Goal: Task Accomplishment & Management: Use online tool/utility

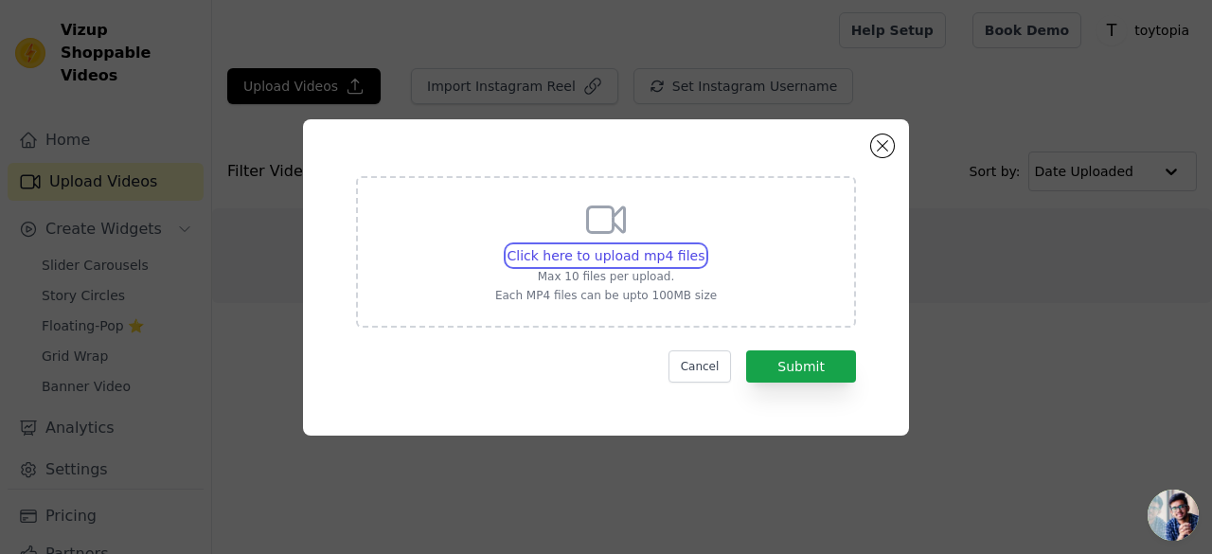
type input "C:\fakepath\4ad04af0476bc536599507f71a257aed (2).mp4"
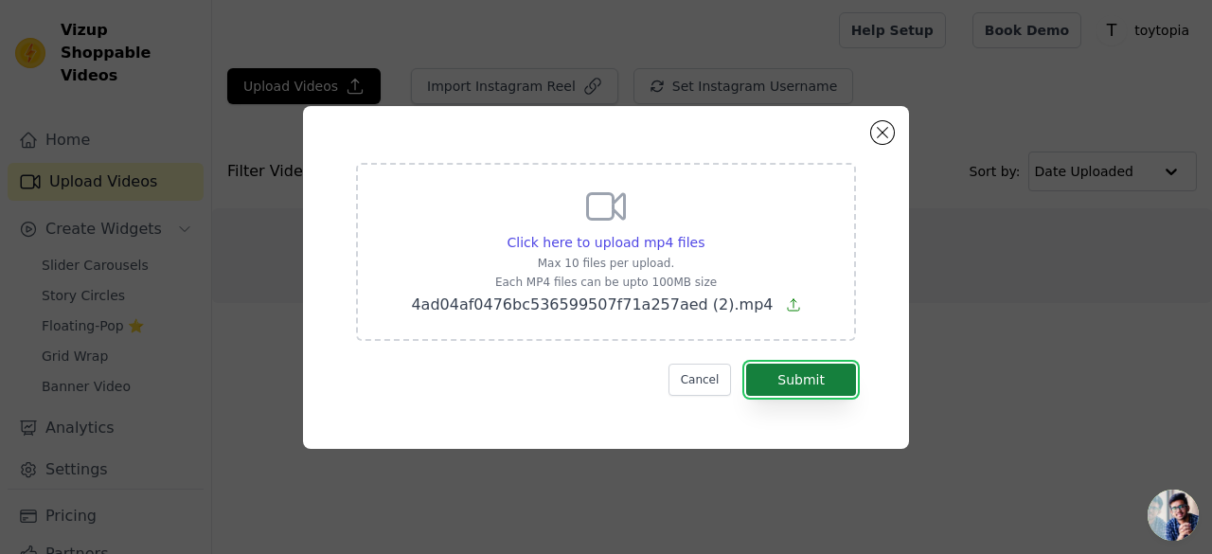
click at [795, 376] on button "Submit" at bounding box center [801, 380] width 110 height 32
click at [814, 375] on button "Submit" at bounding box center [801, 380] width 110 height 32
click at [818, 382] on button "Submit" at bounding box center [801, 380] width 110 height 32
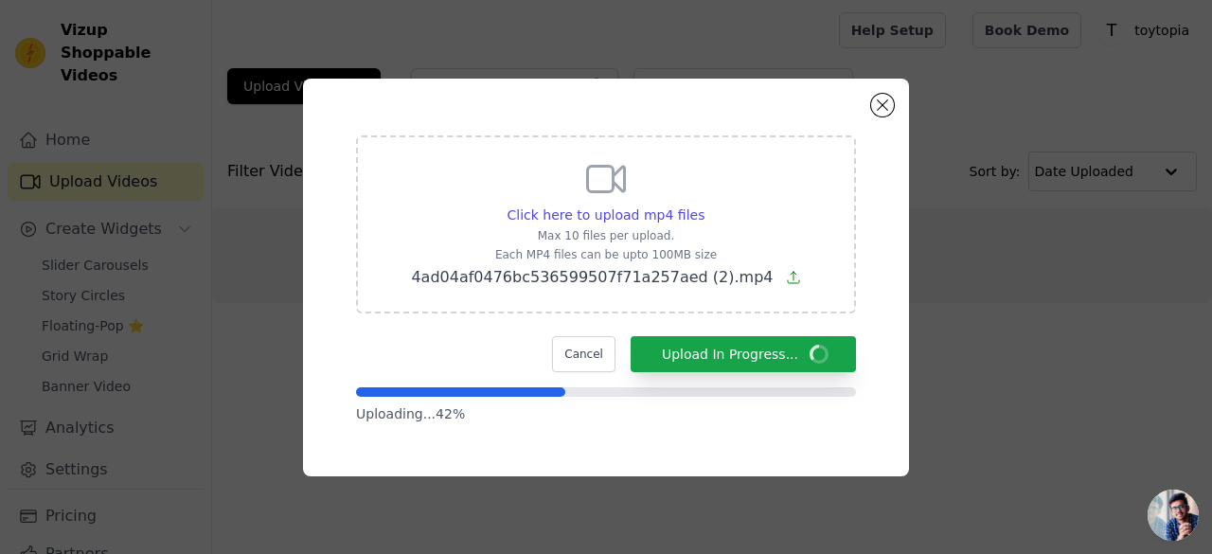
drag, startPoint x: 708, startPoint y: 519, endPoint x: 671, endPoint y: 289, distance: 233.1
click at [632, 335] on div "Click here to upload mp4 files Max 10 files per upload. Each MP4 files can be u…" at bounding box center [606, 278] width 606 height 398
click at [1034, 449] on div "Click here to upload mp4 files Max 10 files per upload. Each MP4 files can be u…" at bounding box center [606, 277] width 1152 height 458
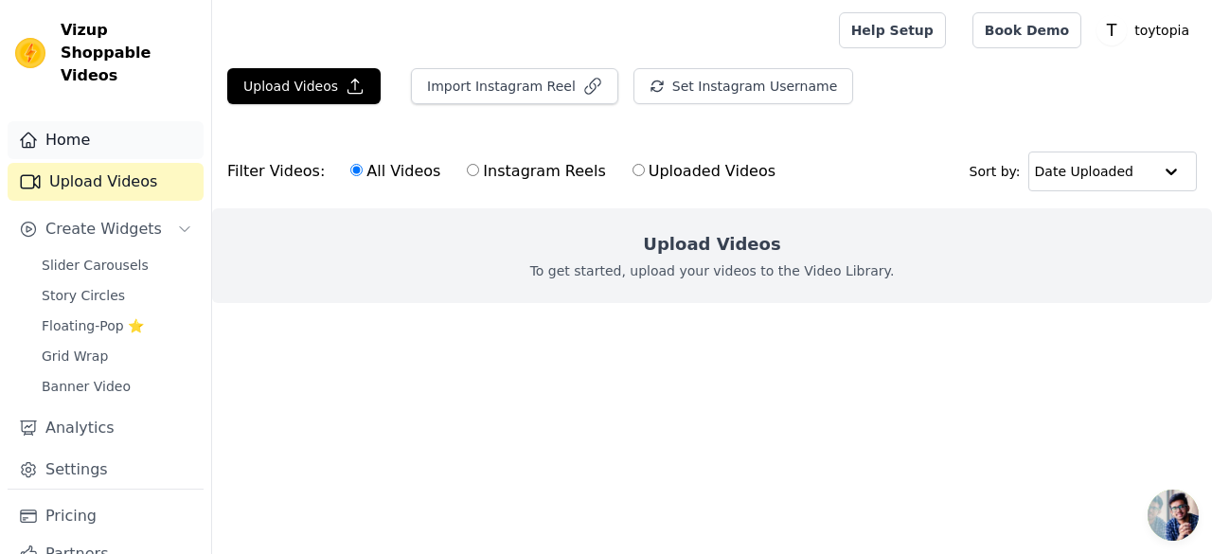
click at [134, 122] on link "Home" at bounding box center [106, 140] width 196 height 38
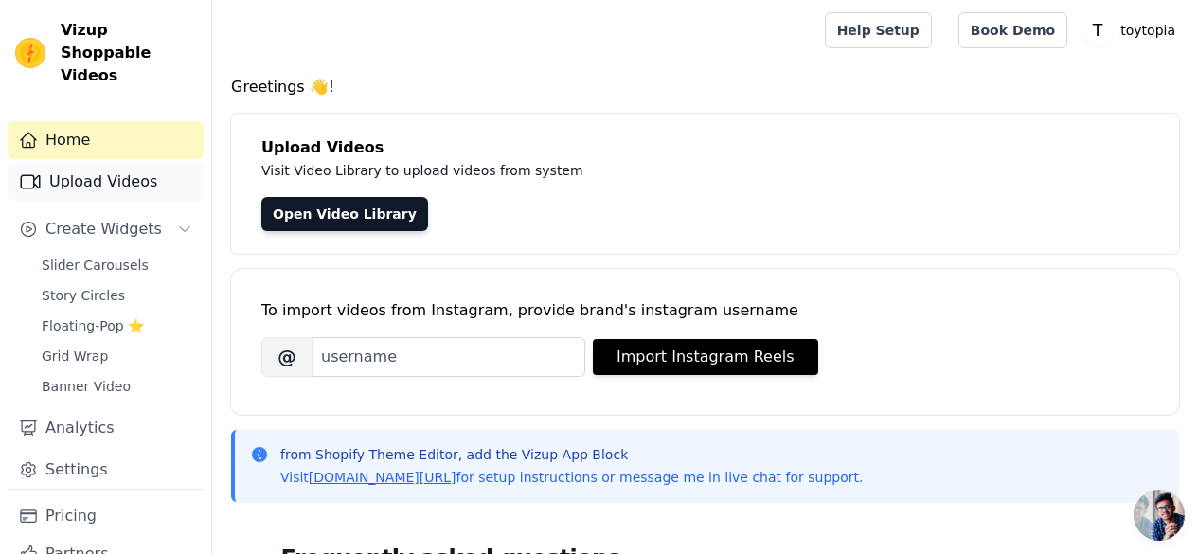
click at [117, 163] on link "Upload Videos" at bounding box center [106, 182] width 196 height 38
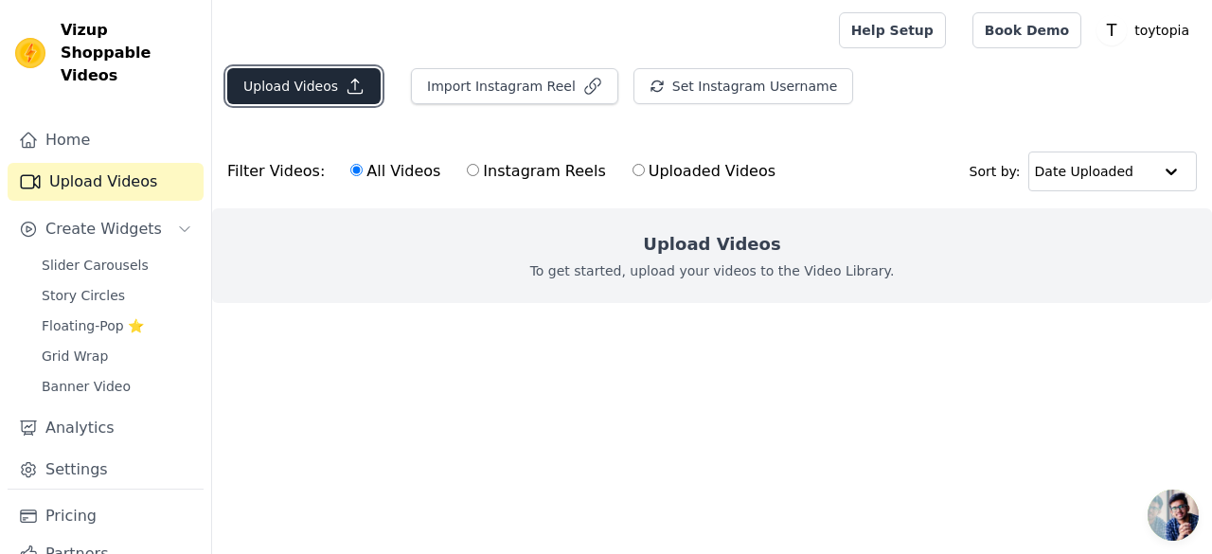
click at [346, 91] on icon "button" at bounding box center [355, 86] width 19 height 19
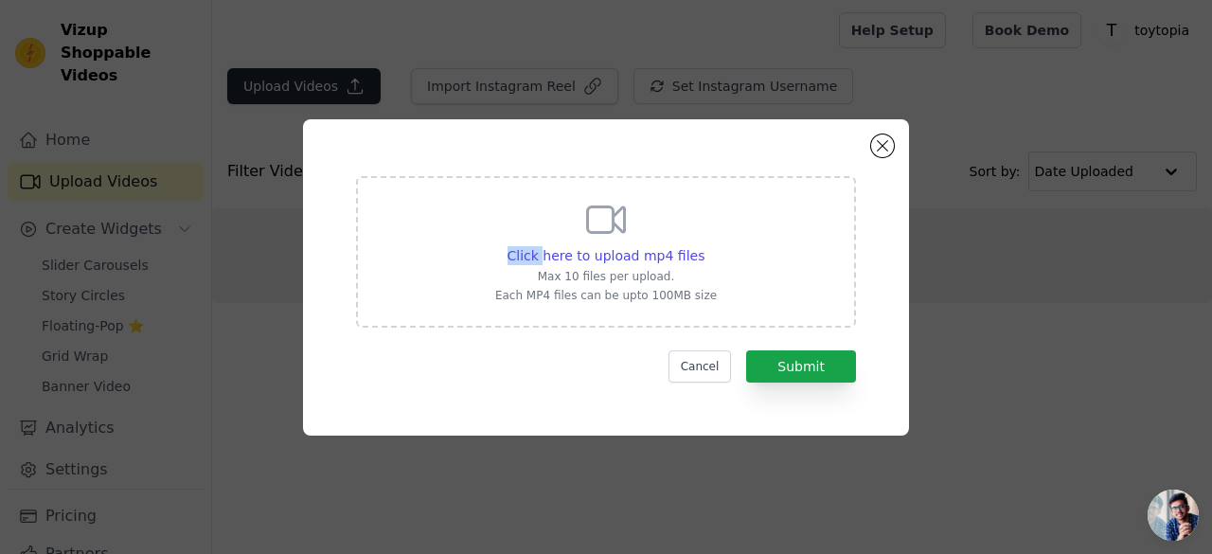
click at [345, 91] on div "Click here to upload mp4 files Max 10 files per upload. Each MP4 files can be u…" at bounding box center [606, 277] width 1152 height 377
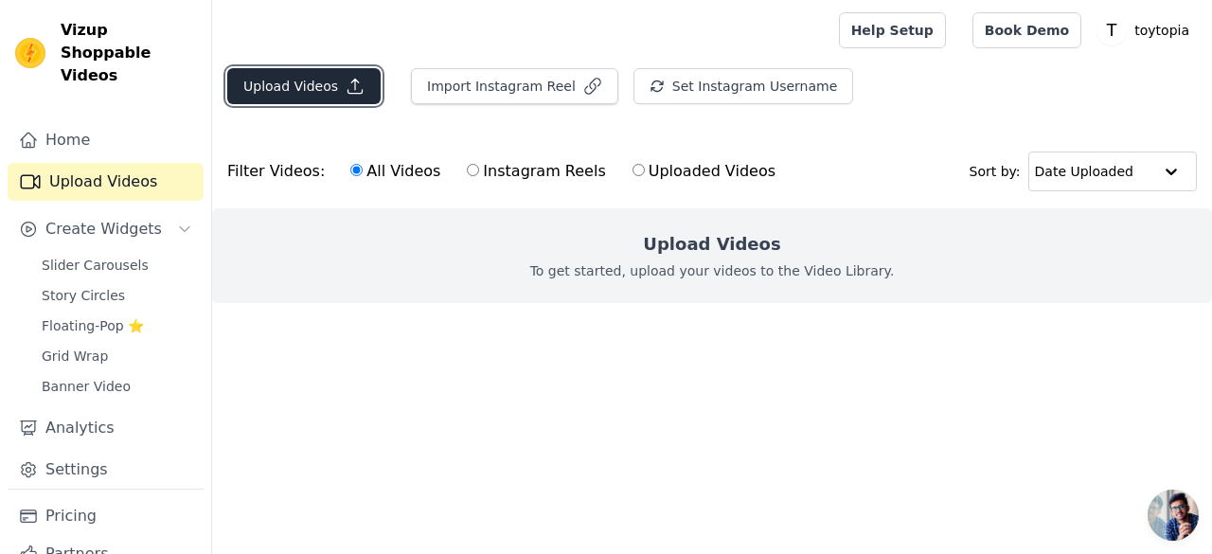
click at [346, 91] on icon "button" at bounding box center [355, 86] width 19 height 19
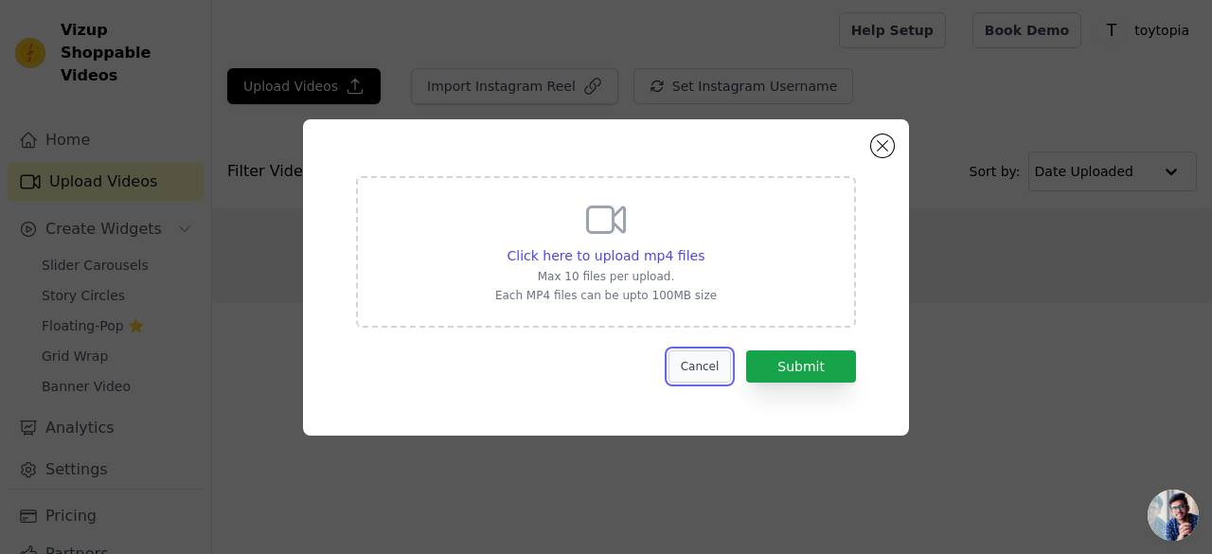
click at [691, 369] on button "Cancel" at bounding box center [700, 366] width 63 height 32
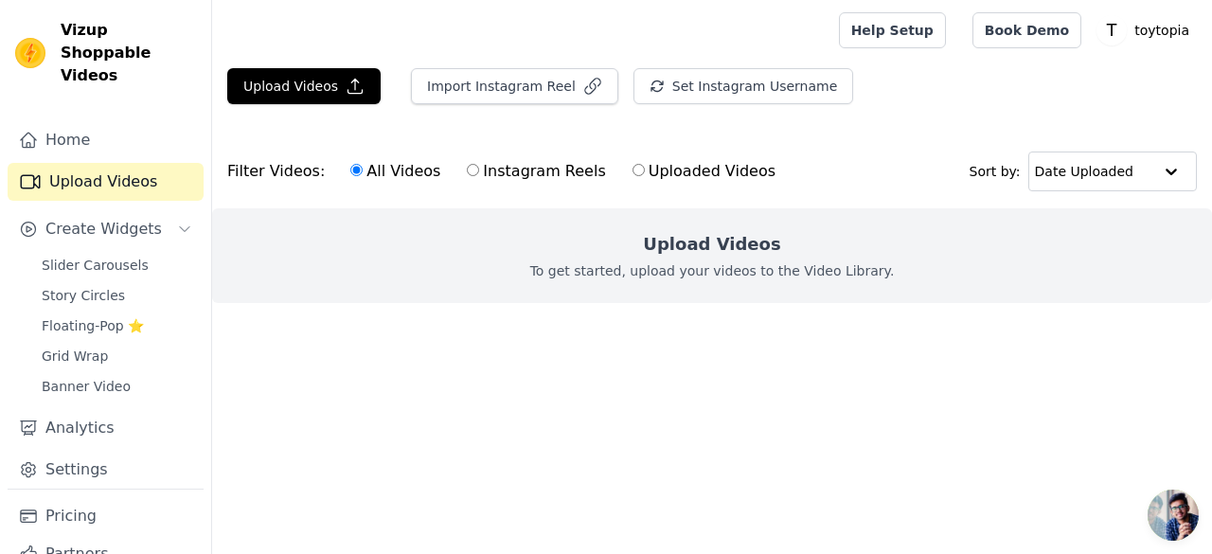
click at [531, 67] on main "Upload Videos Import Instagram Reel Set Instagram Username Import Latest IG Ree…" at bounding box center [712, 220] width 1000 height 318
click at [519, 97] on button "Import Instagram Reel" at bounding box center [514, 86] width 207 height 36
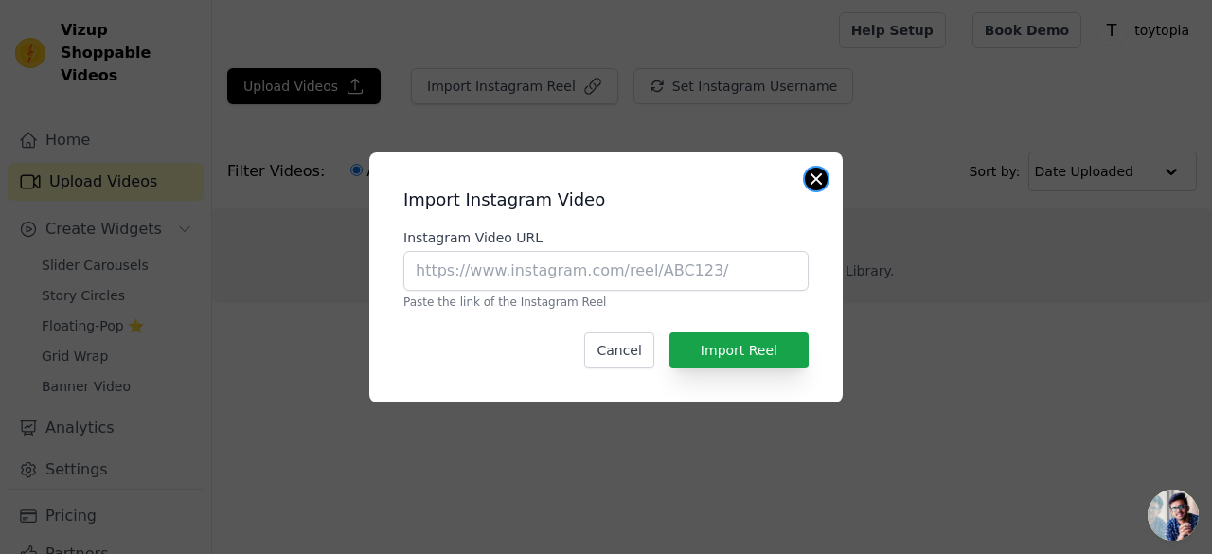
click at [814, 174] on button "Close modal" at bounding box center [816, 179] width 23 height 23
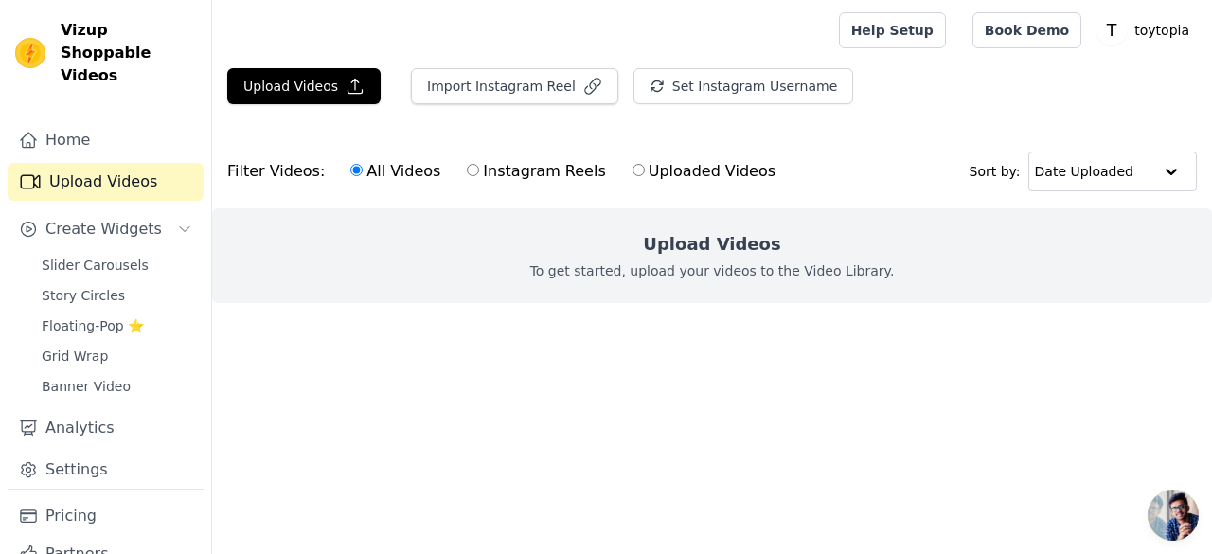
click at [668, 173] on label "Uploaded Videos" at bounding box center [704, 171] width 145 height 25
click at [645, 173] on input "Uploaded Videos" at bounding box center [639, 170] width 12 height 12
radio input "true"
click at [287, 89] on button "Upload Videos" at bounding box center [303, 86] width 153 height 36
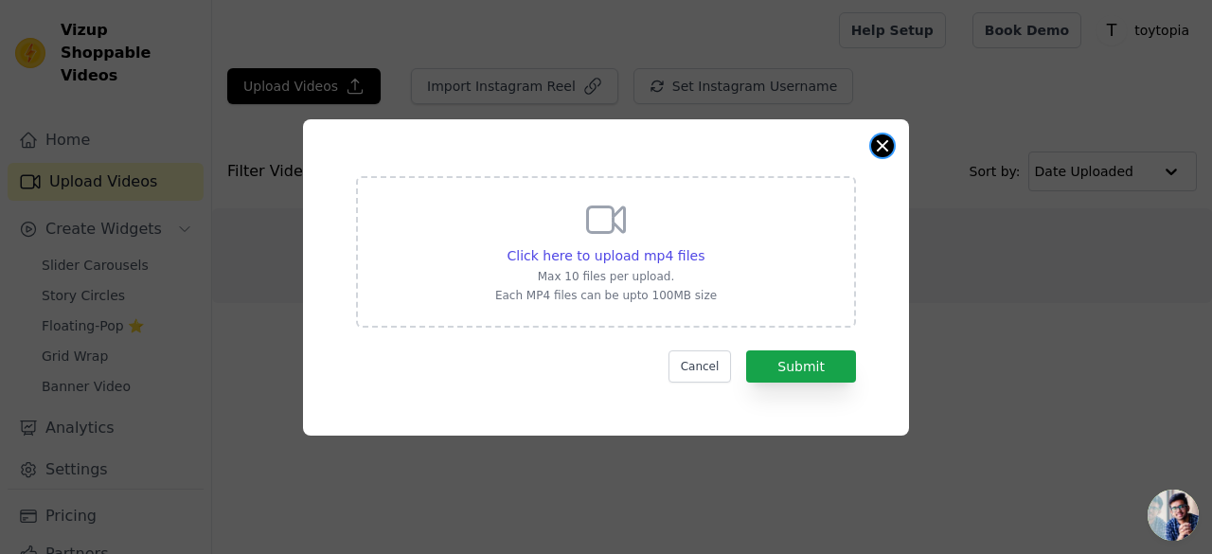
click at [879, 137] on button "Close modal" at bounding box center [882, 145] width 23 height 23
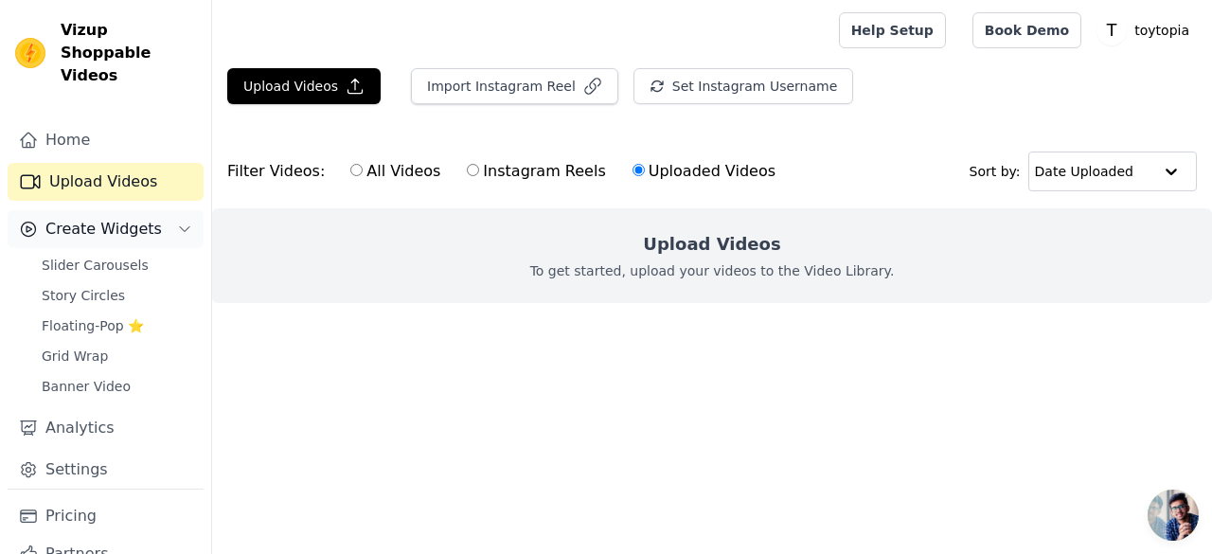
click at [129, 218] on span "Create Widgets" at bounding box center [103, 229] width 117 height 23
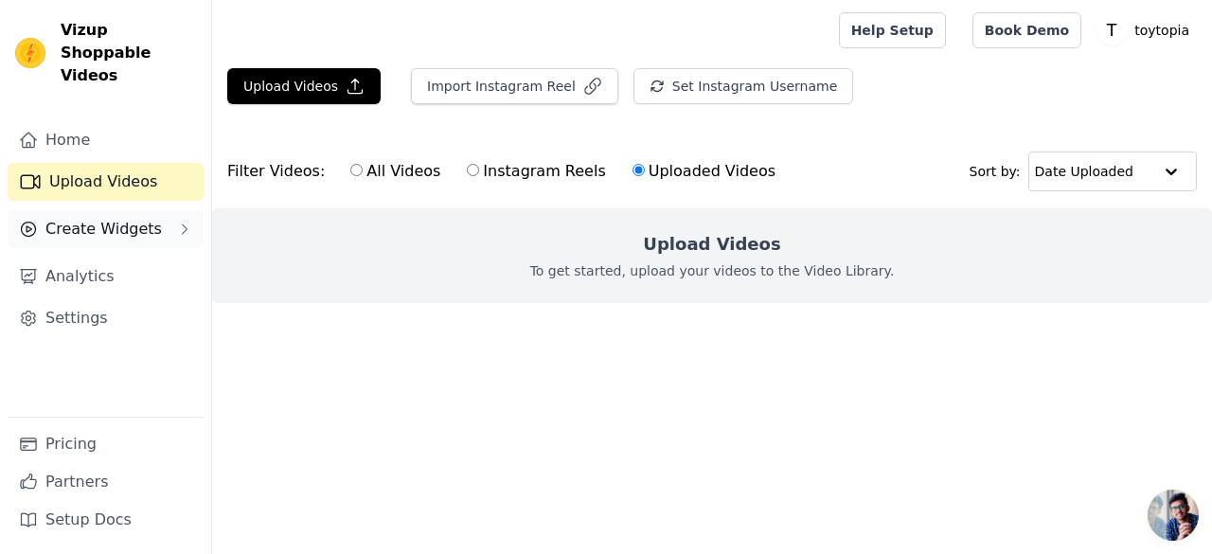
click at [129, 218] on span "Create Widgets" at bounding box center [103, 229] width 117 height 23
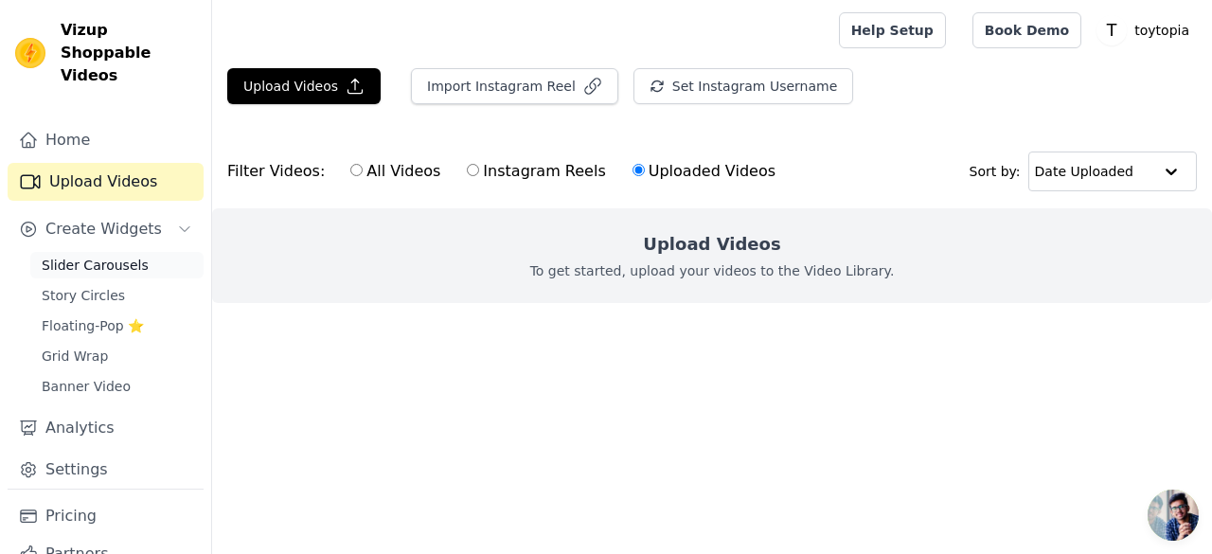
click at [124, 256] on span "Slider Carousels" at bounding box center [95, 265] width 107 height 19
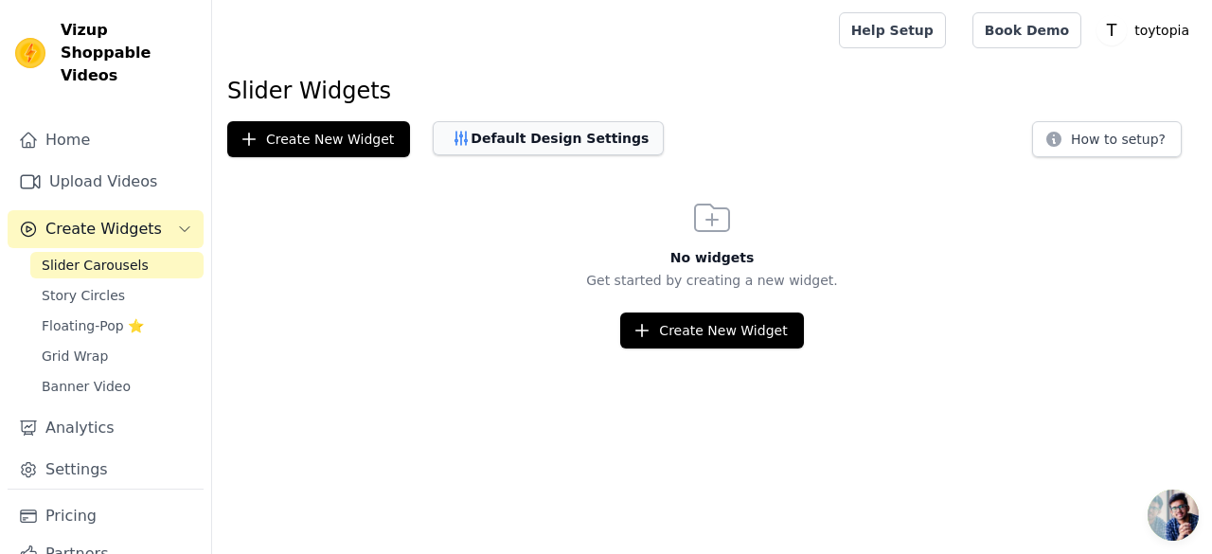
click at [456, 150] on button "Default Design Settings" at bounding box center [548, 138] width 231 height 34
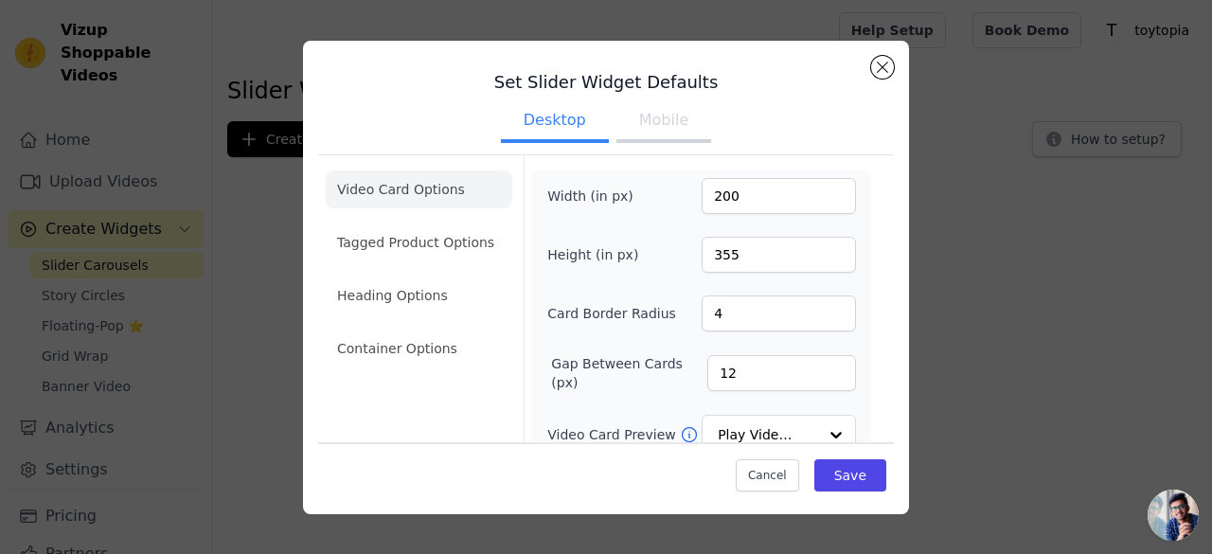
click at [634, 127] on button "Mobile" at bounding box center [664, 122] width 95 height 42
click at [561, 123] on button "Desktop" at bounding box center [555, 122] width 108 height 42
click at [892, 61] on div "Set Slider Widget Defaults Desktop Mobile Video Card Options Tagged Product Opt…" at bounding box center [606, 278] width 606 height 474
click at [879, 56] on button "Close modal" at bounding box center [882, 67] width 23 height 23
